Goal: Find contact information: Find contact information

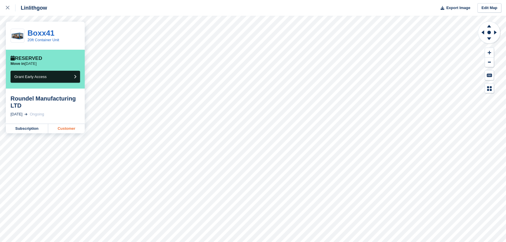
click at [73, 126] on link "Customer" at bounding box center [66, 128] width 36 height 9
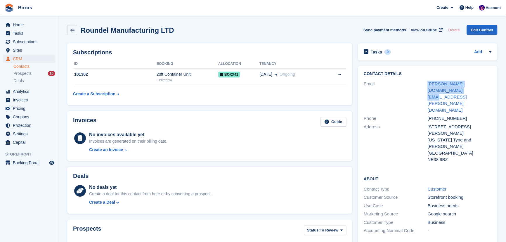
drag, startPoint x: 417, startPoint y: 82, endPoint x: 491, endPoint y: 81, distance: 74.4
click at [491, 81] on div "Contact Details Email ian.sharp@roundelkitchens.co.uk Phone +447546307563 Addre…" at bounding box center [427, 118] width 139 height 104
copy div "ian.sharp@roundelkitchens.co.uk"
click at [242, 38] on div "Roundel Manufacturing LTD Sync payment methods View on Stripe Delete Edit Conta…" at bounding box center [282, 31] width 436 height 18
